Goal: Information Seeking & Learning: Learn about a topic

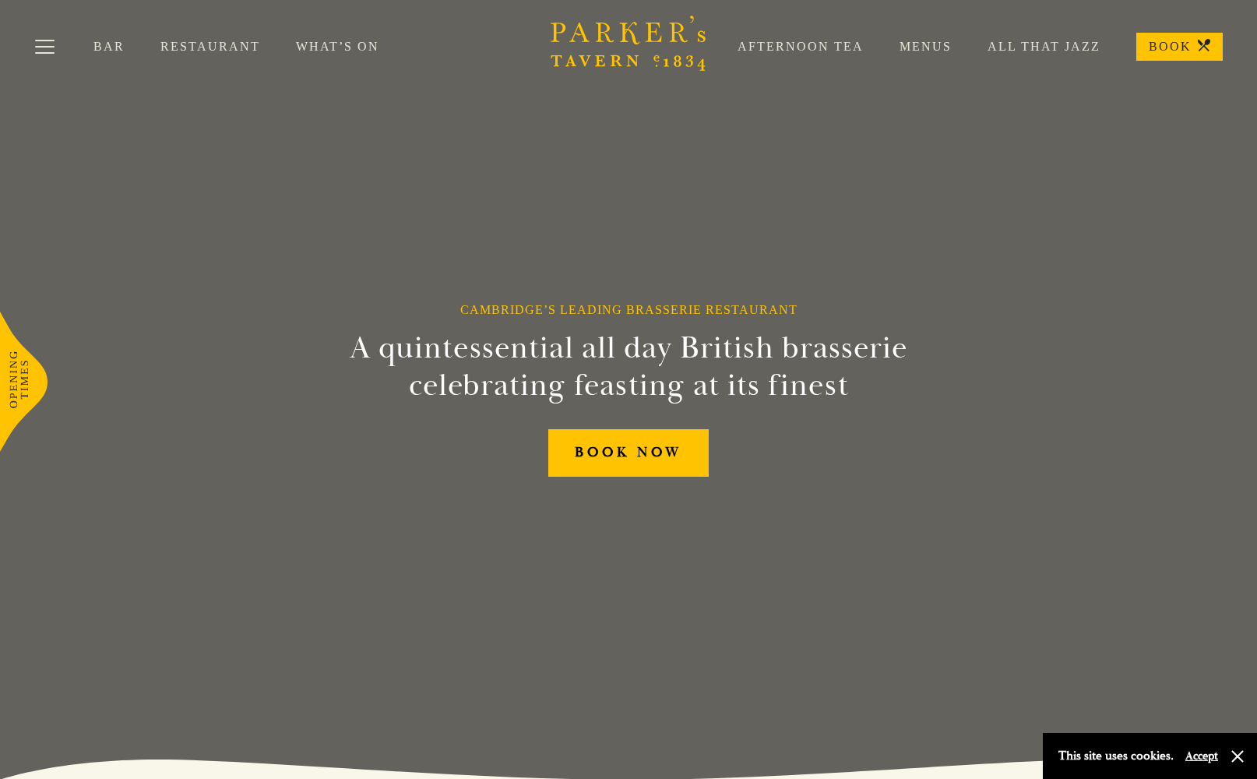
click at [1215, 758] on button "Accept" at bounding box center [1201, 755] width 33 height 15
click at [344, 43] on link "What’s On" at bounding box center [355, 47] width 119 height 16
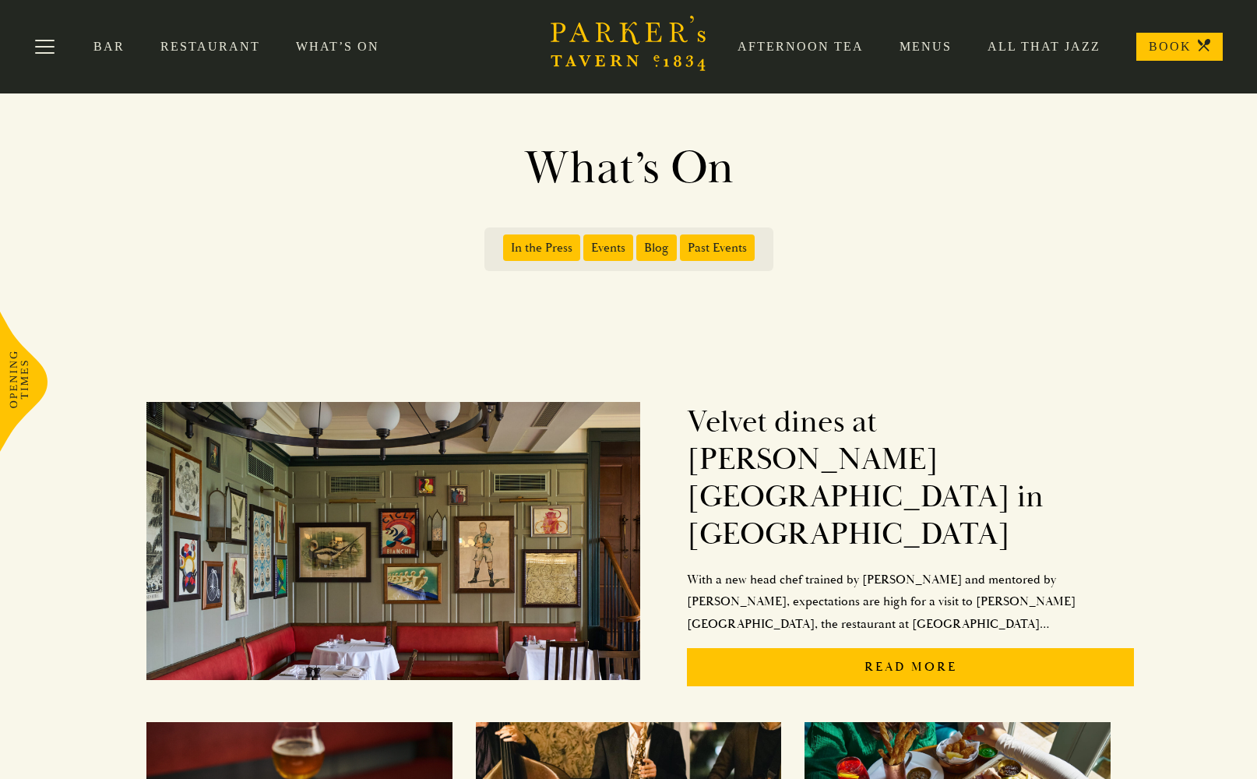
click at [940, 52] on link "Menus" at bounding box center [908, 47] width 88 height 16
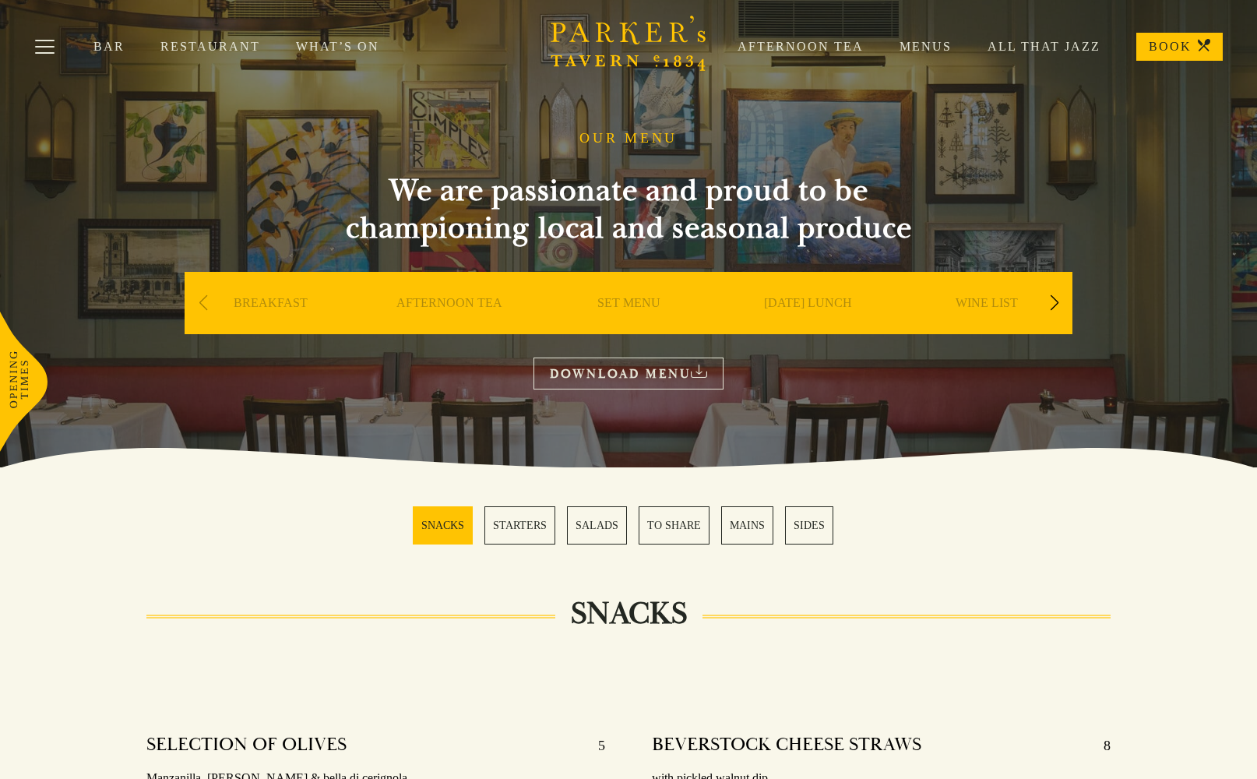
click at [737, 535] on link "MAINS" at bounding box center [747, 525] width 52 height 38
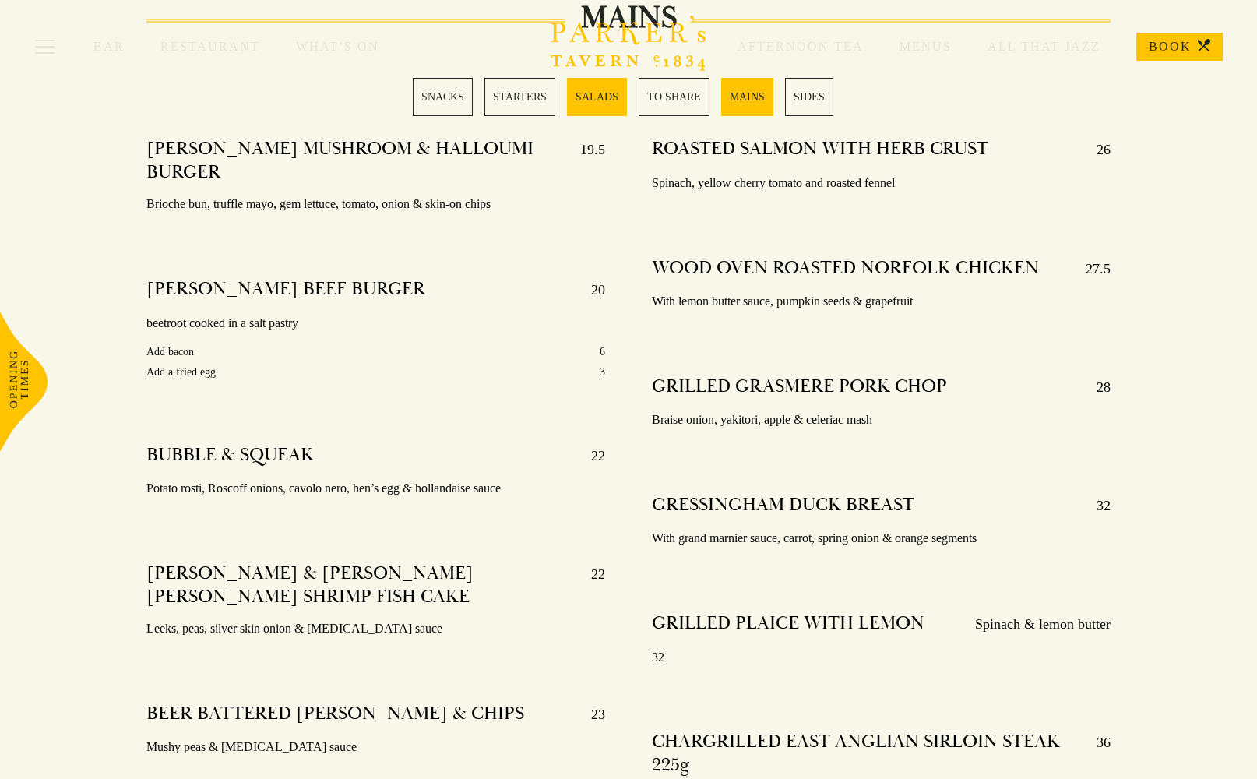
scroll to position [2699, 0]
